Goal: Task Accomplishment & Management: Manage account settings

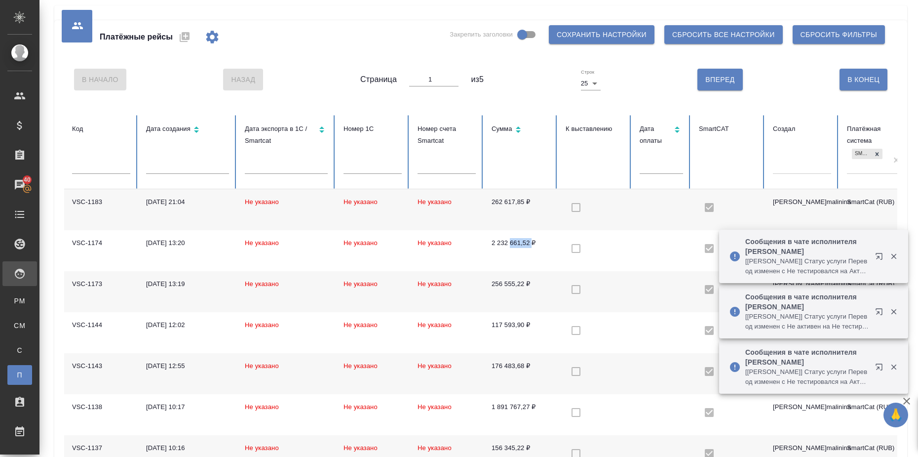
scroll to position [0, 90]
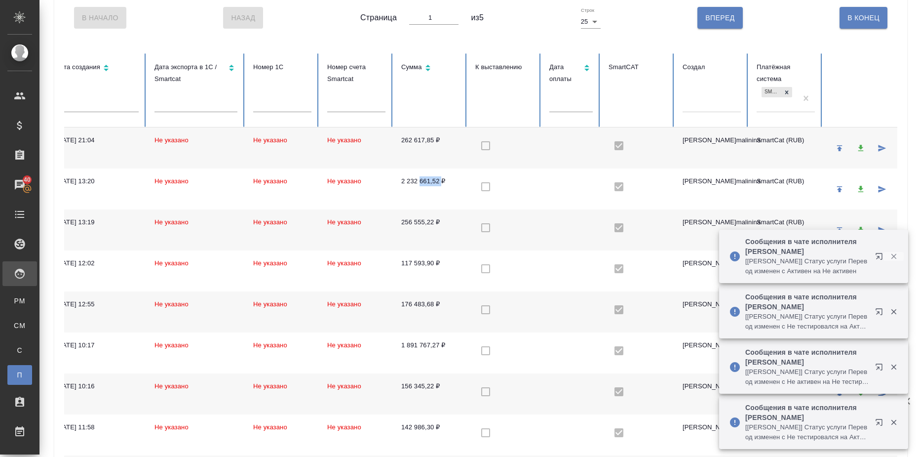
click at [895, 260] on icon "button" at bounding box center [894, 256] width 9 height 9
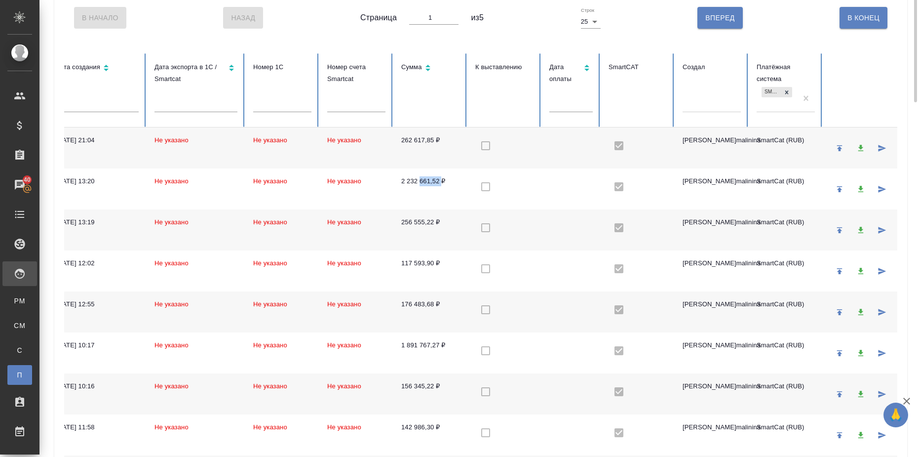
scroll to position [0, 0]
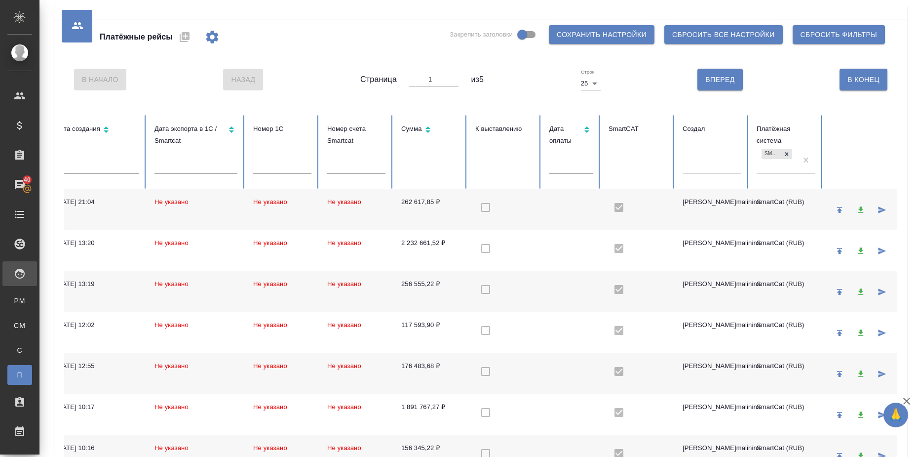
click at [434, 161] on th "Сумма" at bounding box center [431, 152] width 74 height 74
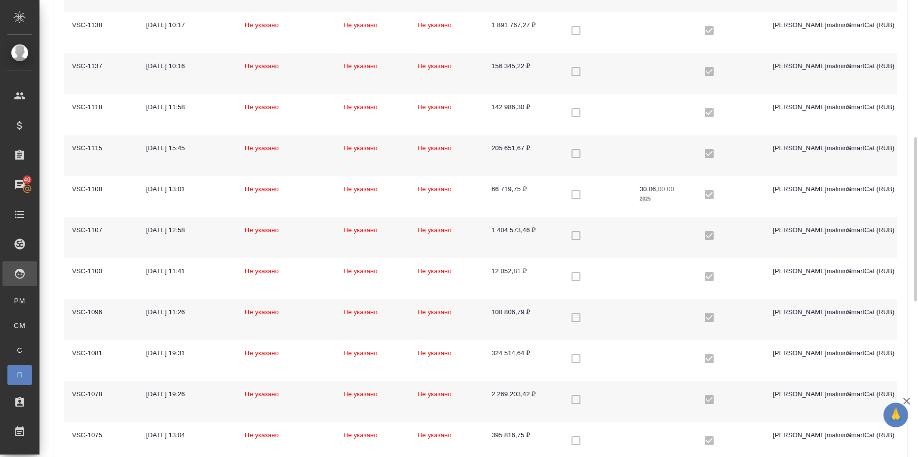
scroll to position [11, 0]
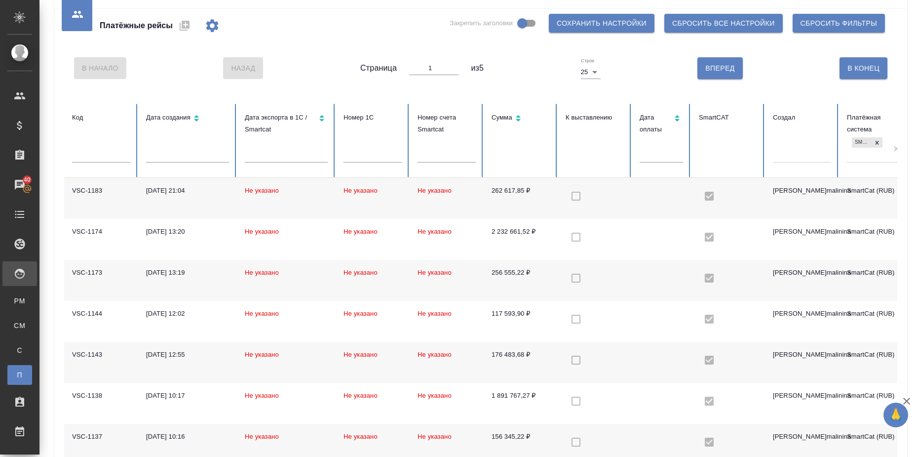
click at [864, 153] on div "SmartCat (RUB)" at bounding box center [867, 148] width 40 height 27
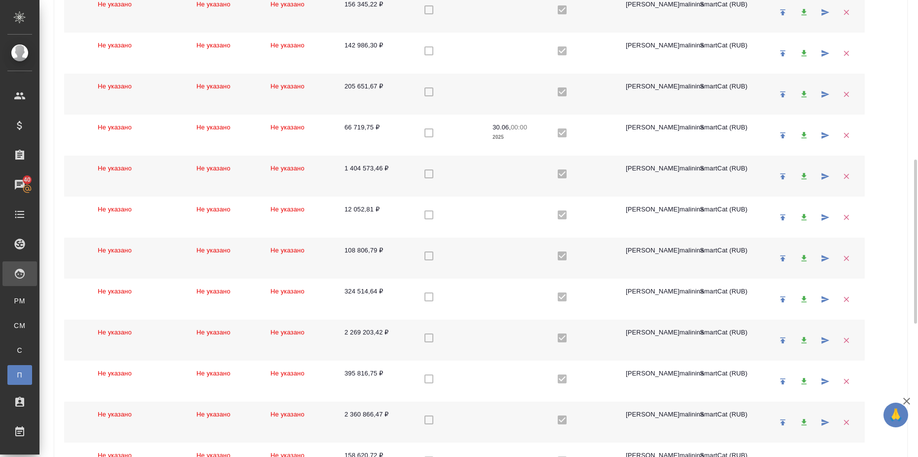
scroll to position [12, 0]
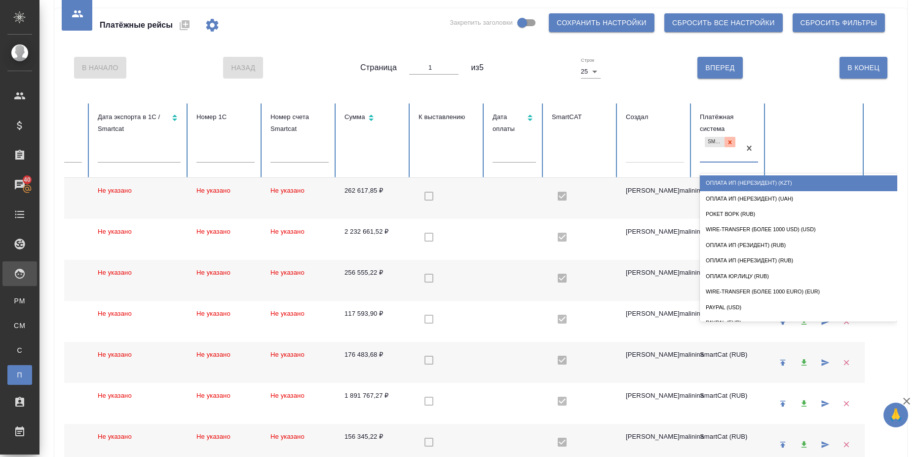
click at [729, 142] on icon at bounding box center [730, 141] width 3 height 3
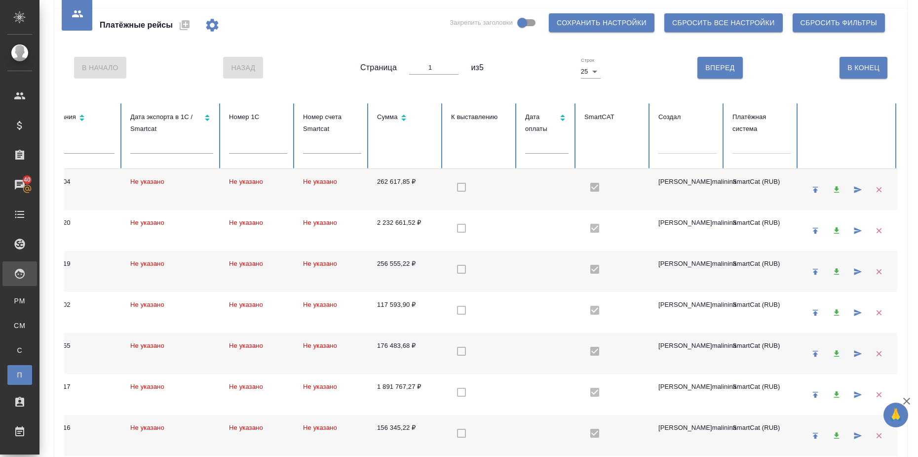
scroll to position [0, 124]
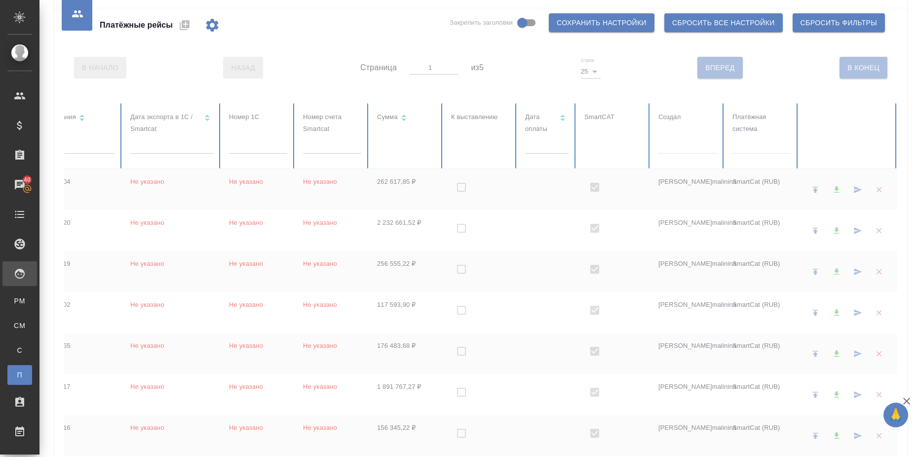
click at [744, 148] on div at bounding box center [762, 144] width 58 height 14
checkbox input "false"
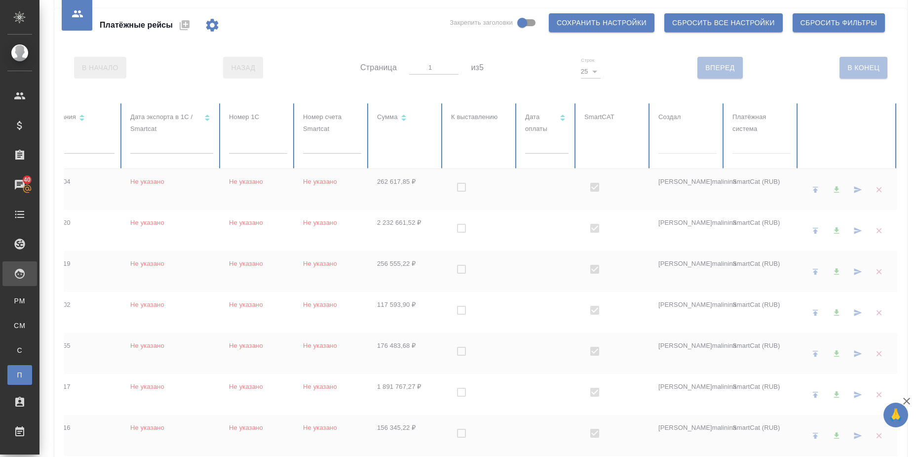
checkbox input "false"
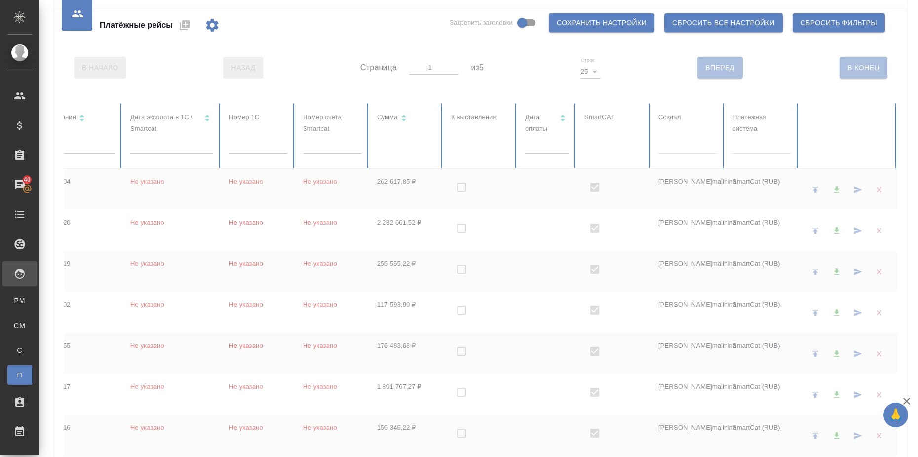
checkbox input "false"
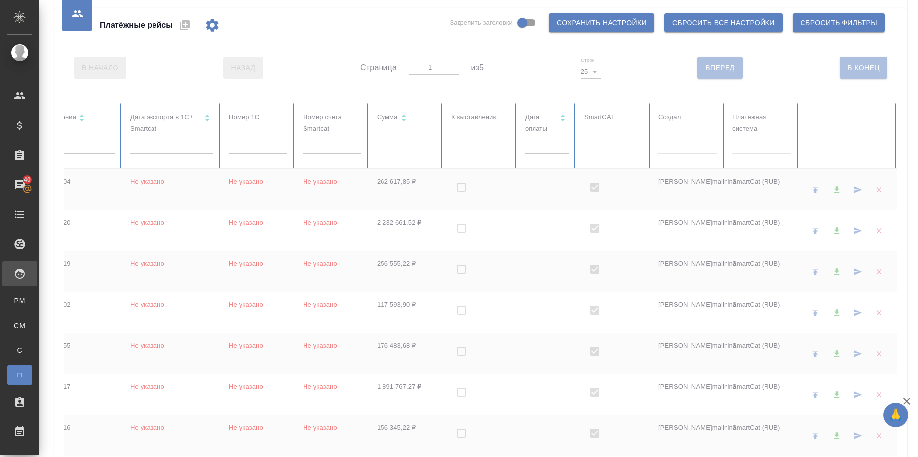
checkbox input "false"
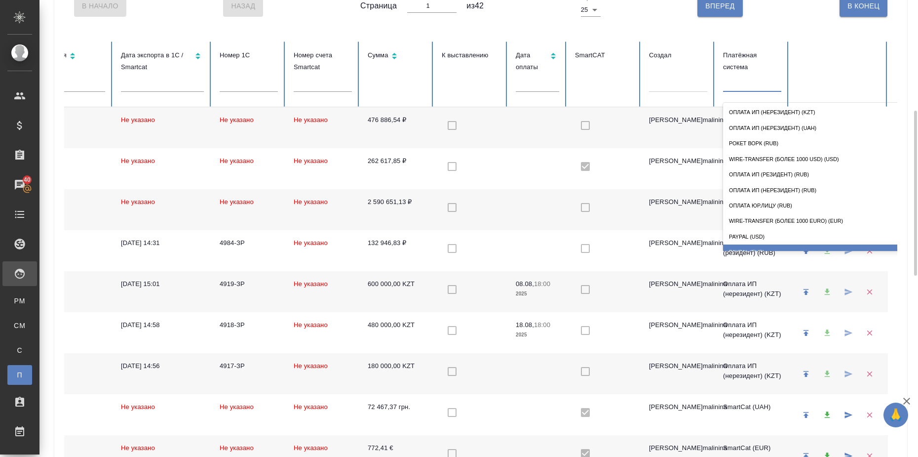
scroll to position [135, 0]
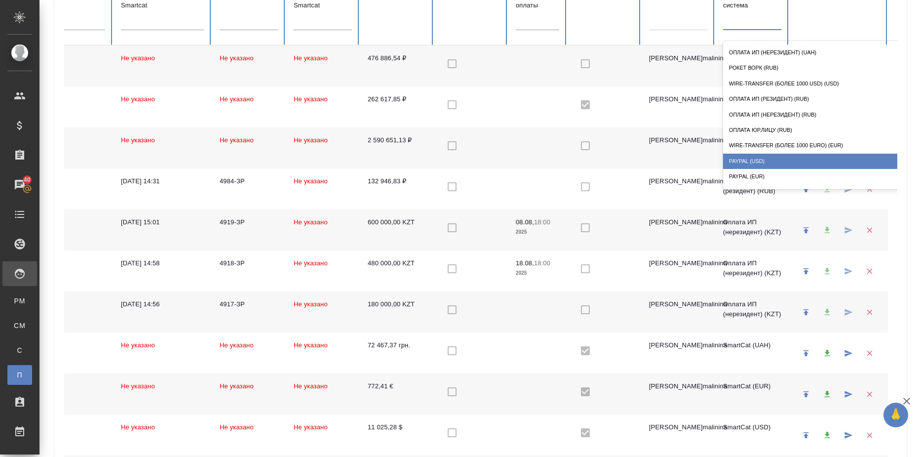
click at [755, 159] on div "Оплата ИП (нерезидент) (KZT) Оплата ИП (нерезидент) (UAH) Рокет ворк (RUB) Wire…" at bounding box center [822, 115] width 198 height 148
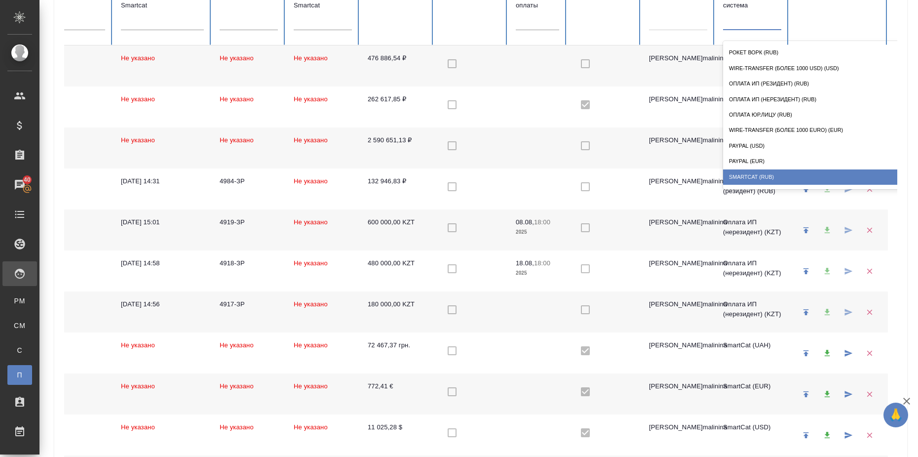
scroll to position [45, 0]
click at [756, 159] on div "SmartCat (RUB)" at bounding box center [822, 161] width 198 height 15
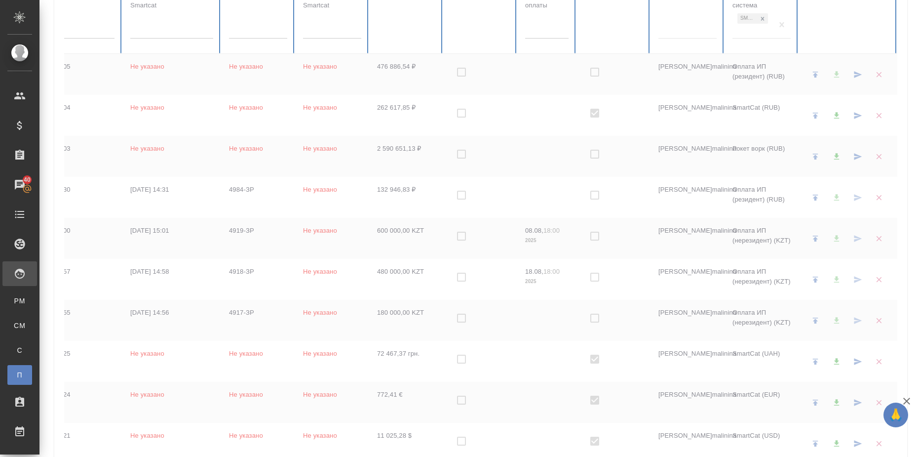
checkbox input "true"
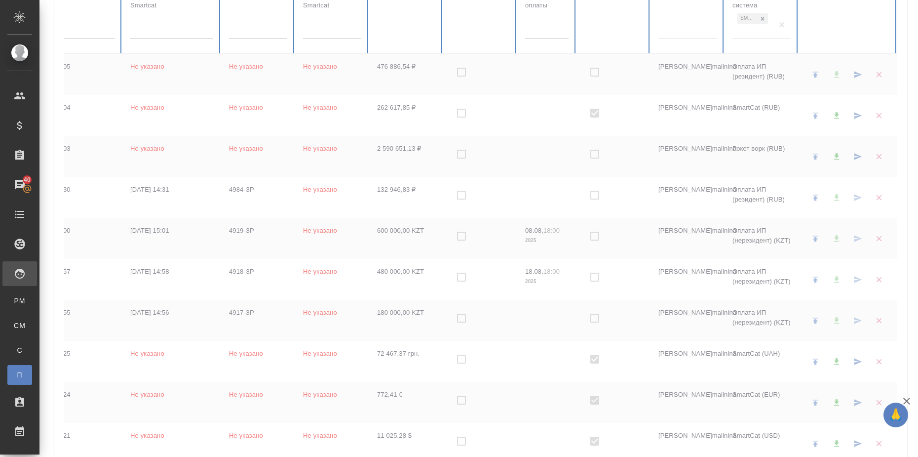
checkbox input "true"
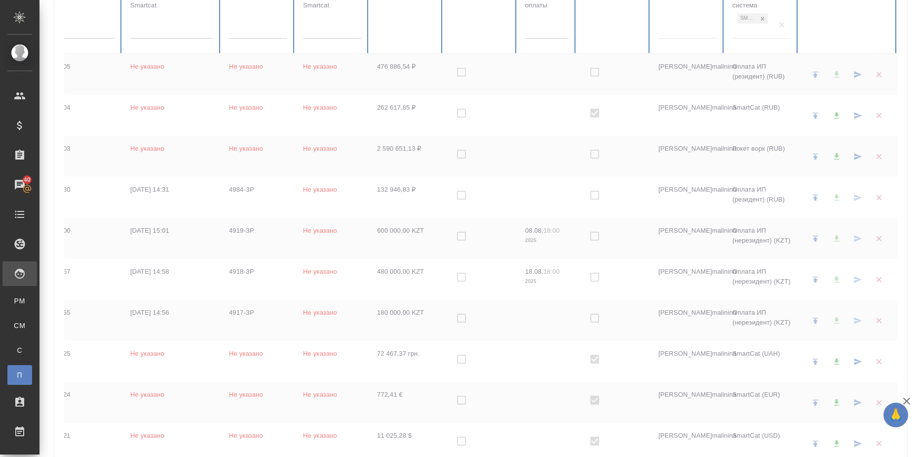
checkbox input "true"
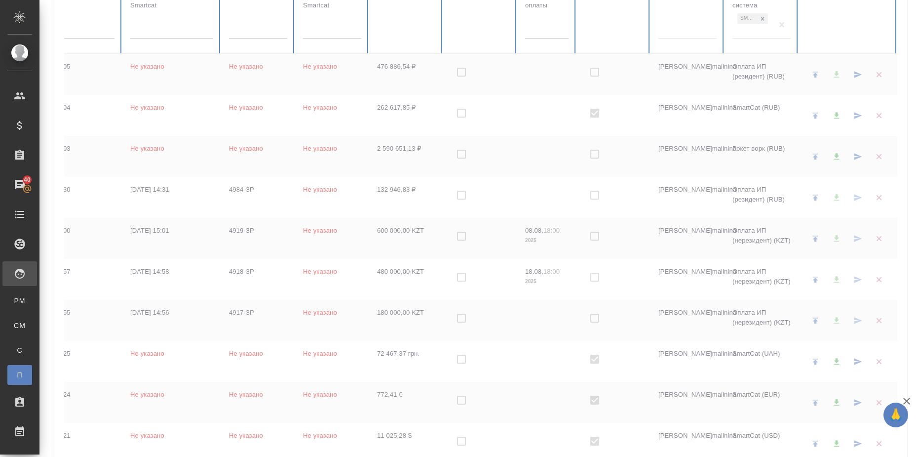
checkbox input "true"
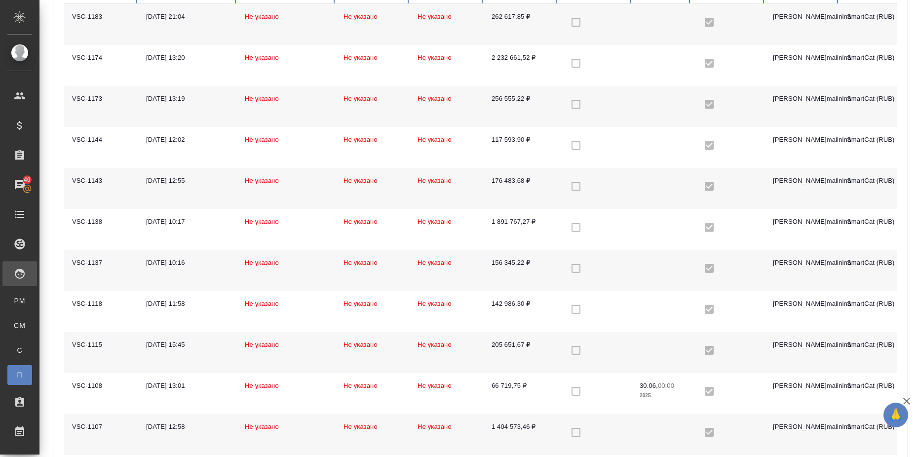
scroll to position [0, 0]
